Goal: Transaction & Acquisition: Purchase product/service

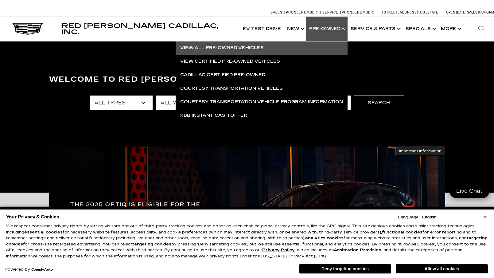
click at [221, 49] on link "View All Pre-Owned Vehicles" at bounding box center [262, 48] width 172 height 14
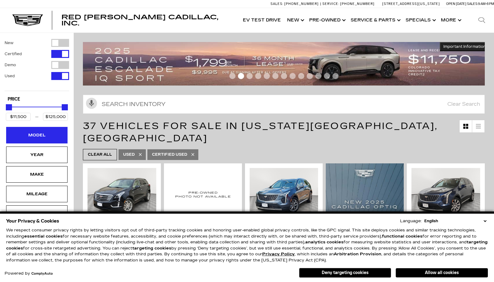
click at [46, 134] on div "Model" at bounding box center [36, 135] width 31 height 7
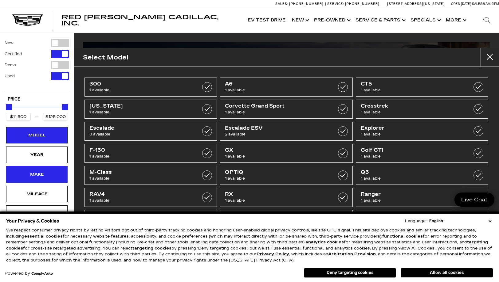
click at [52, 176] on div "Make" at bounding box center [36, 174] width 61 height 17
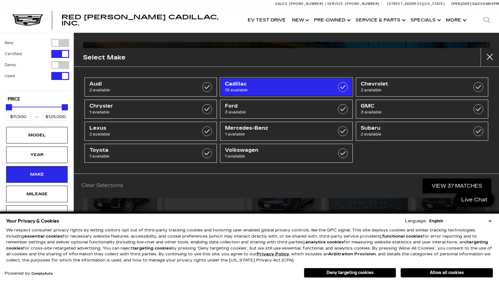
click at [342, 88] on label at bounding box center [343, 87] width 10 height 10
type input "$25,000"
checkbox input "true"
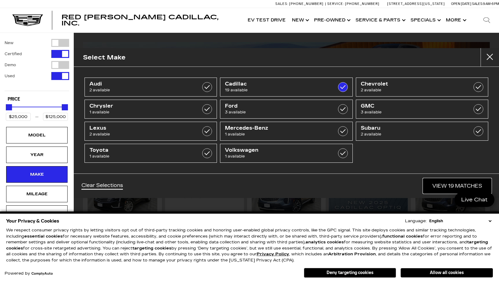
click at [458, 186] on link "View 19 Matches" at bounding box center [457, 186] width 68 height 15
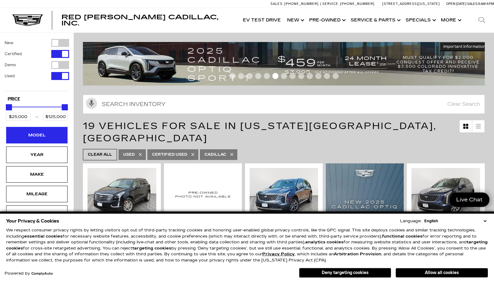
click at [39, 135] on div "Model" at bounding box center [36, 135] width 31 height 7
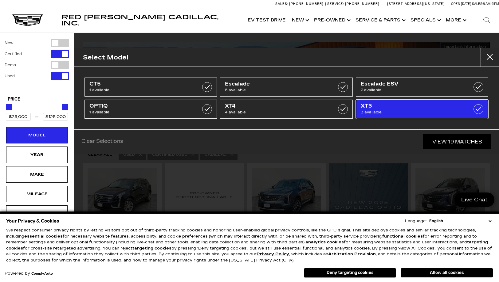
click at [481, 108] on label at bounding box center [478, 109] width 10 height 10
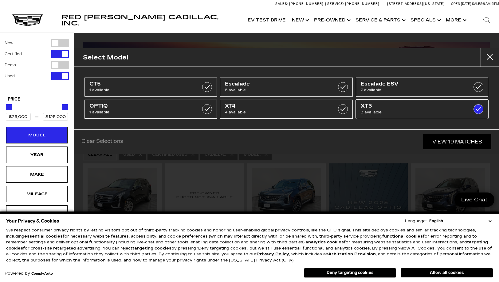
type input "$38,000"
checkbox input "true"
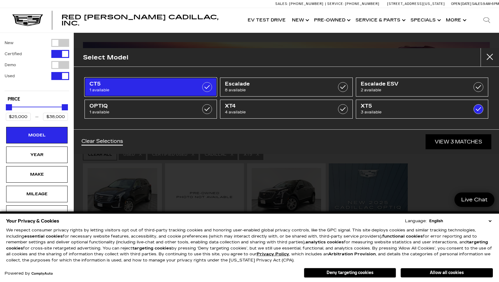
click at [207, 87] on label at bounding box center [207, 87] width 10 height 10
type input "$48,000"
checkbox input "true"
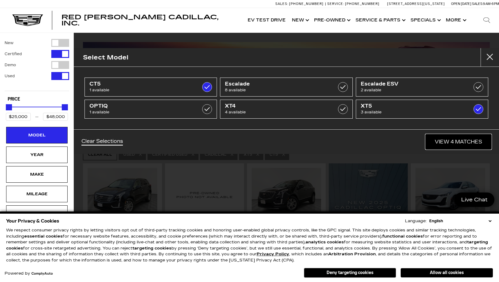
click at [465, 140] on link "View 4 Matches" at bounding box center [458, 141] width 66 height 15
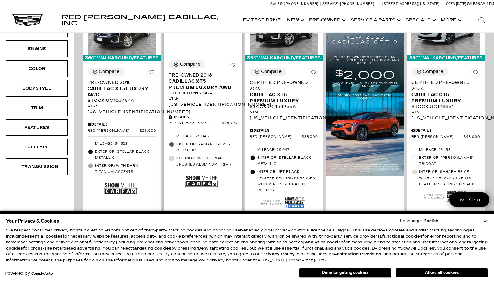
scroll to position [184, 0]
